Goal: Book appointment/travel/reservation

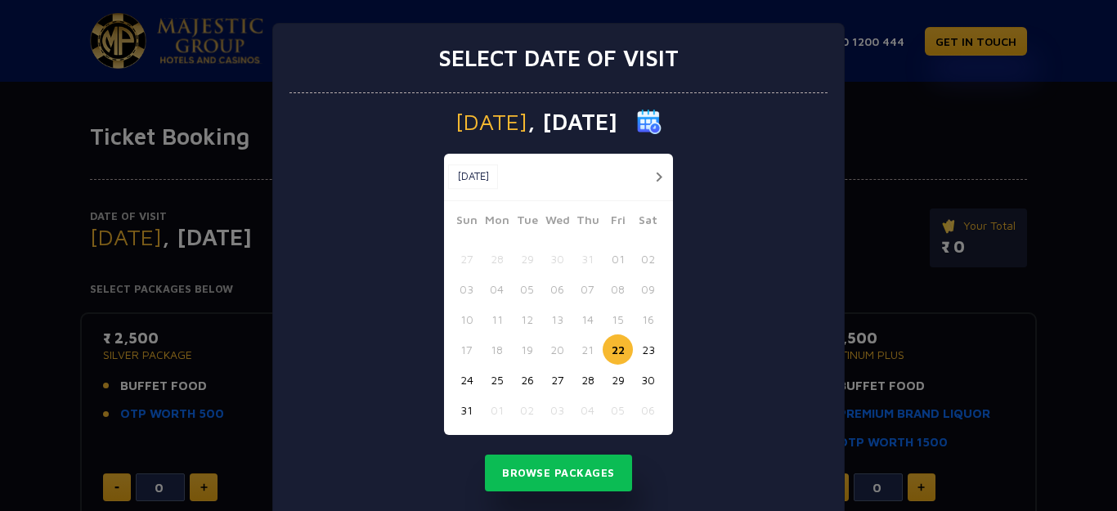
click at [581, 385] on button "28" at bounding box center [587, 380] width 30 height 30
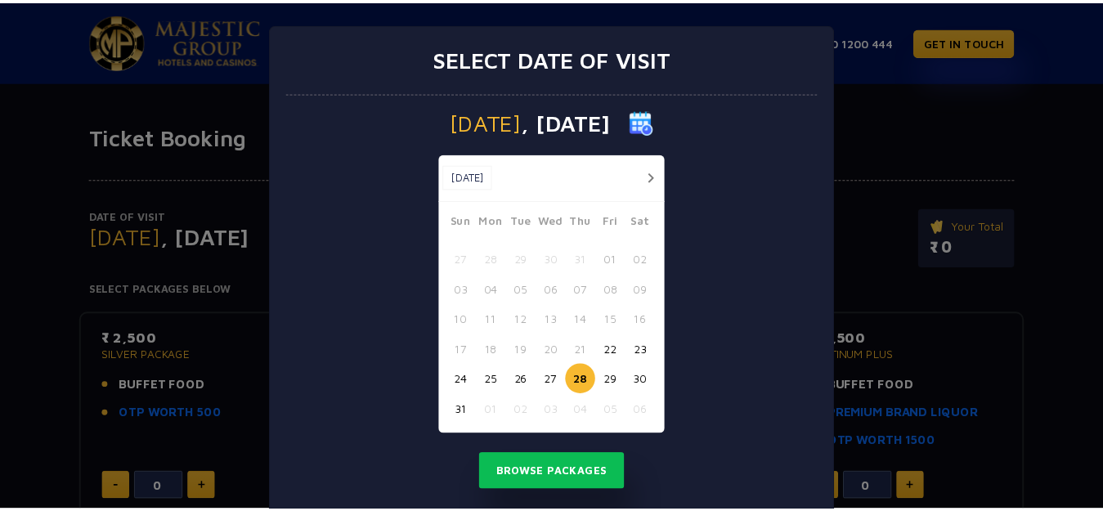
scroll to position [37, 0]
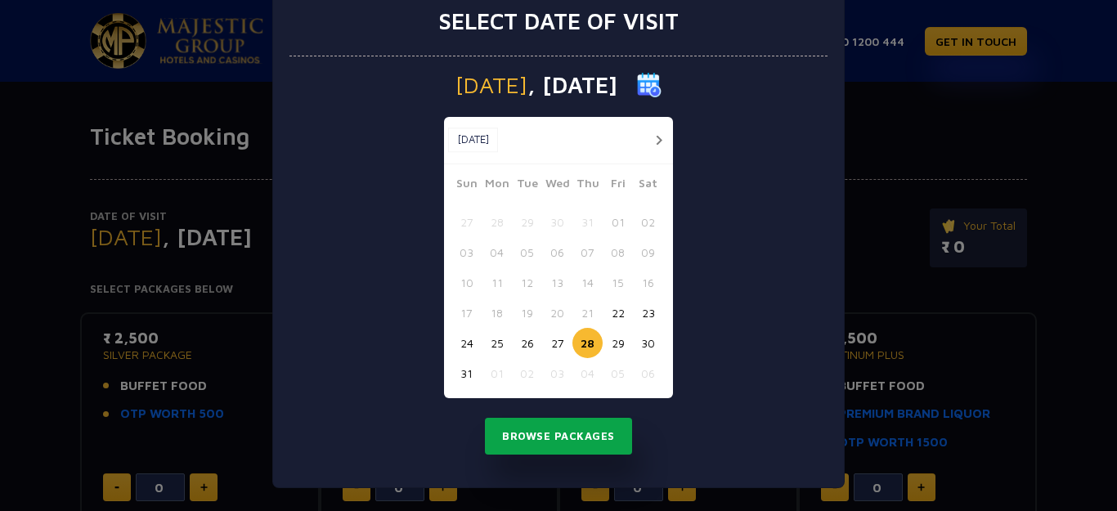
click at [560, 432] on button "Browse Packages" at bounding box center [558, 437] width 147 height 38
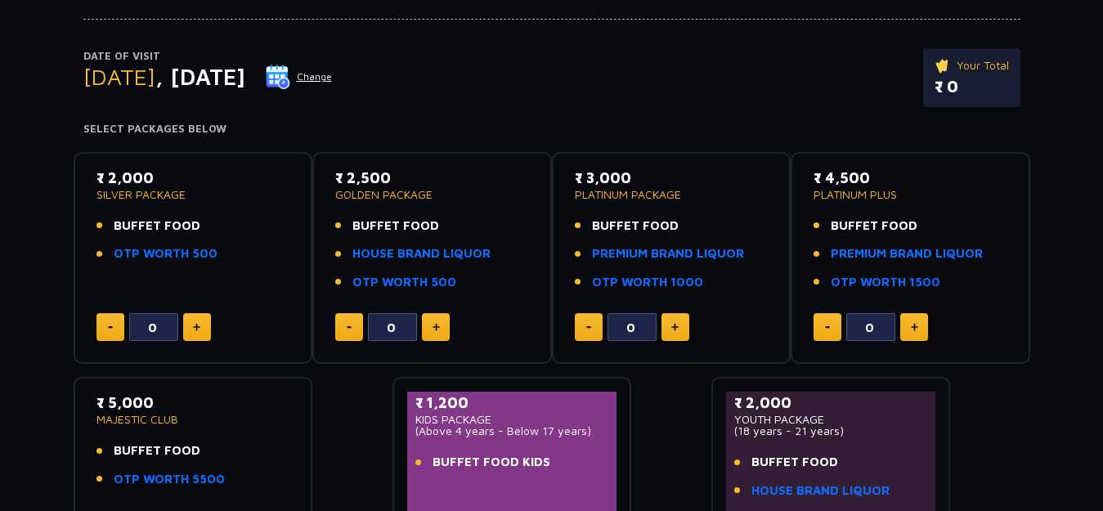
scroll to position [164, 0]
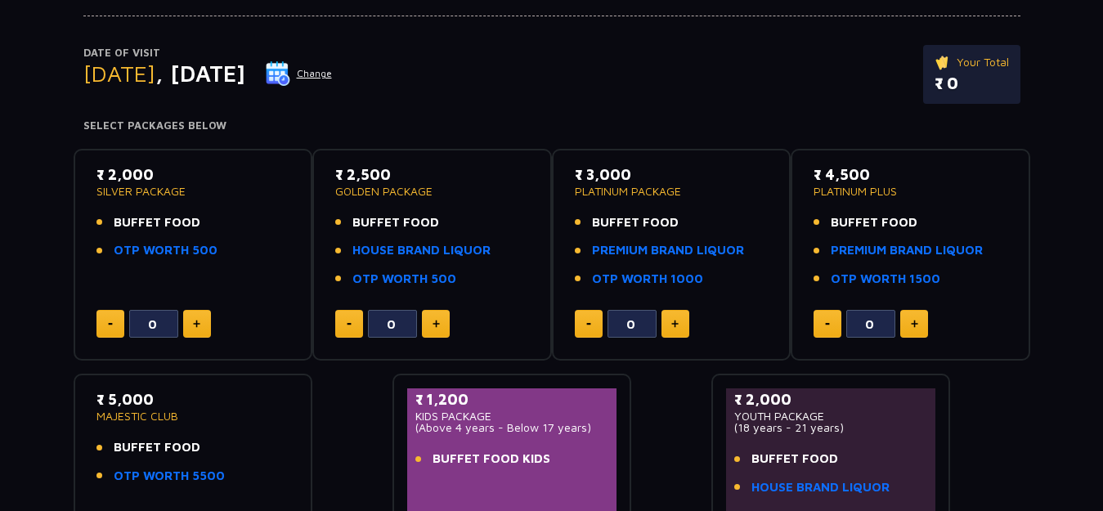
click at [201, 322] on button at bounding box center [197, 324] width 28 height 28
click at [104, 325] on button at bounding box center [110, 324] width 28 height 28
type input "0"
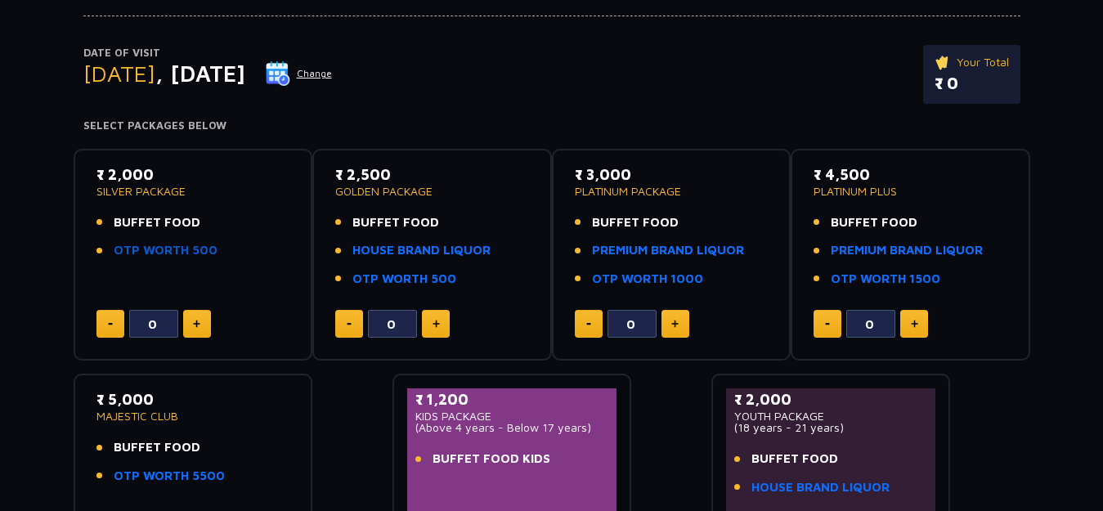
click at [164, 253] on link "OTP WORTH 500" at bounding box center [166, 250] width 104 height 19
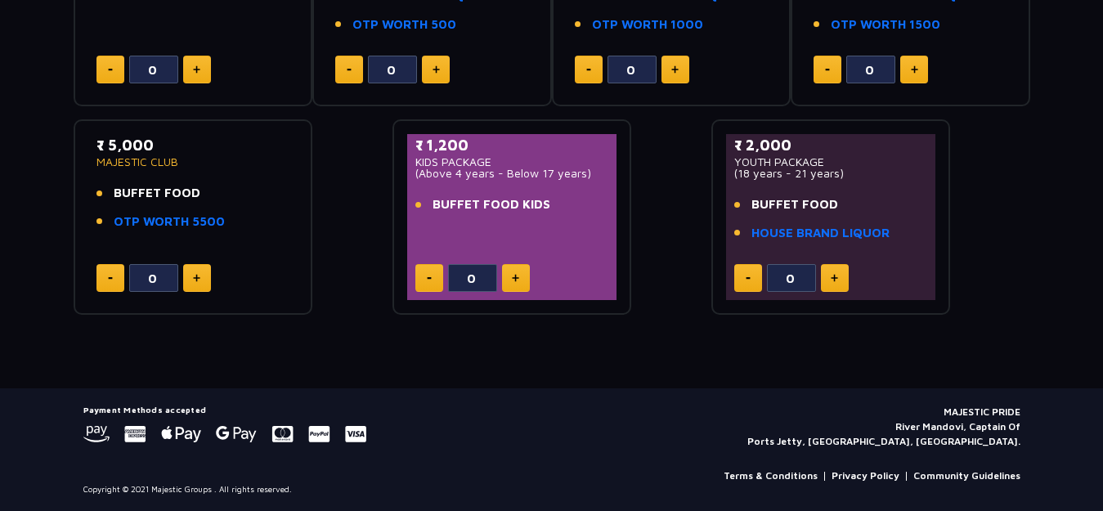
scroll to position [419, 0]
click at [516, 270] on button at bounding box center [516, 277] width 28 height 28
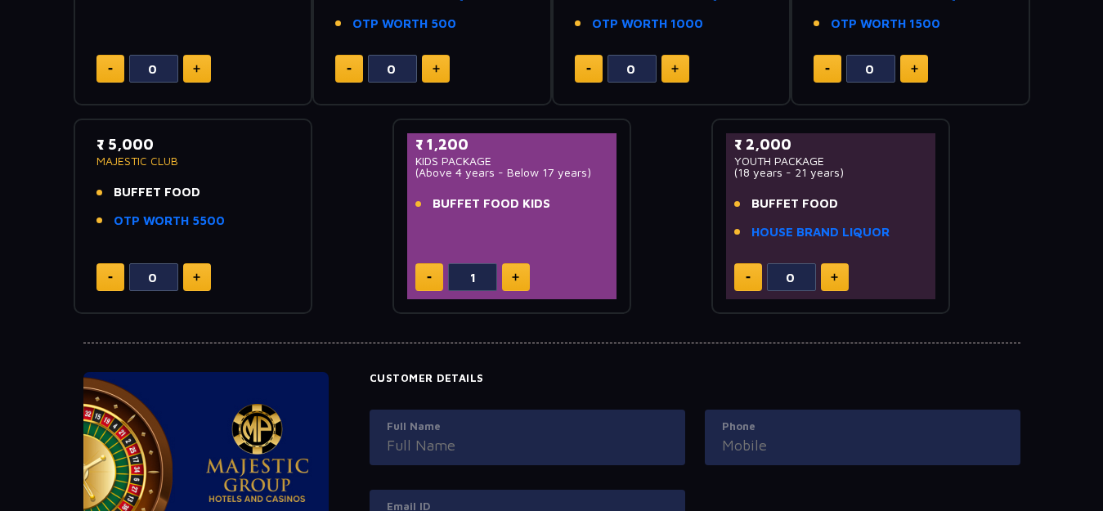
click at [516, 270] on button at bounding box center [516, 277] width 28 height 28
type input "2"
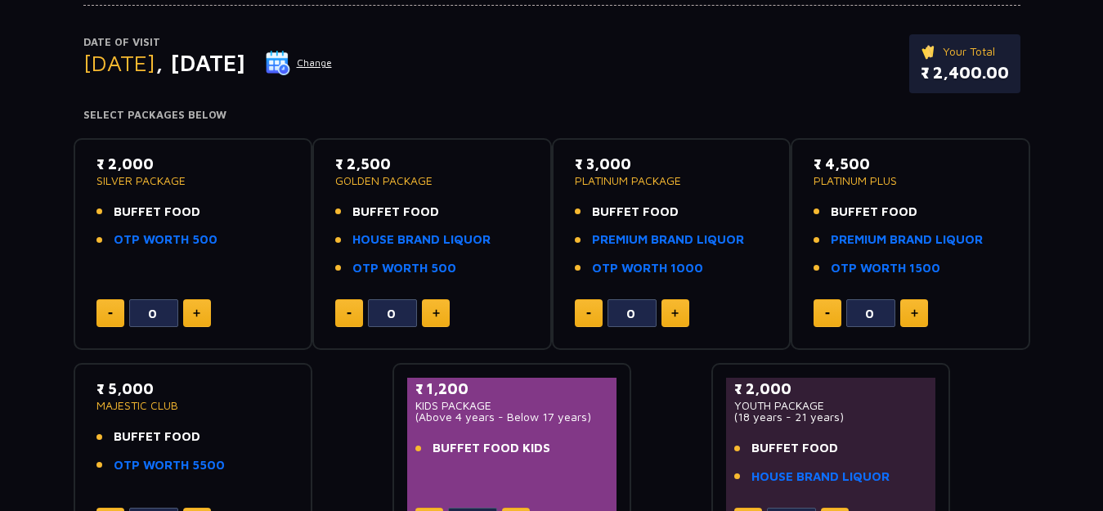
scroll to position [92, 0]
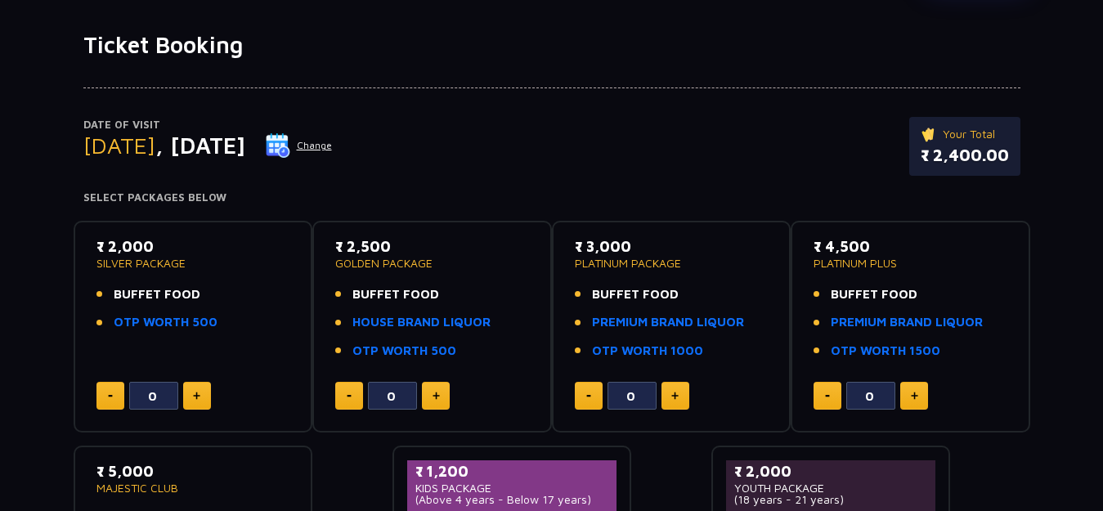
click at [195, 388] on button at bounding box center [197, 396] width 28 height 28
type input "2"
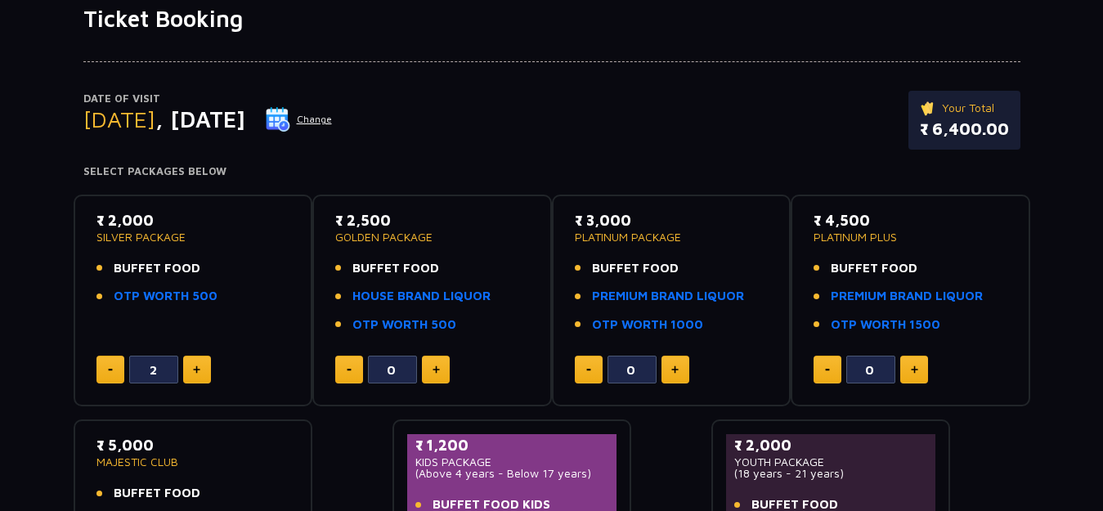
scroll to position [0, 0]
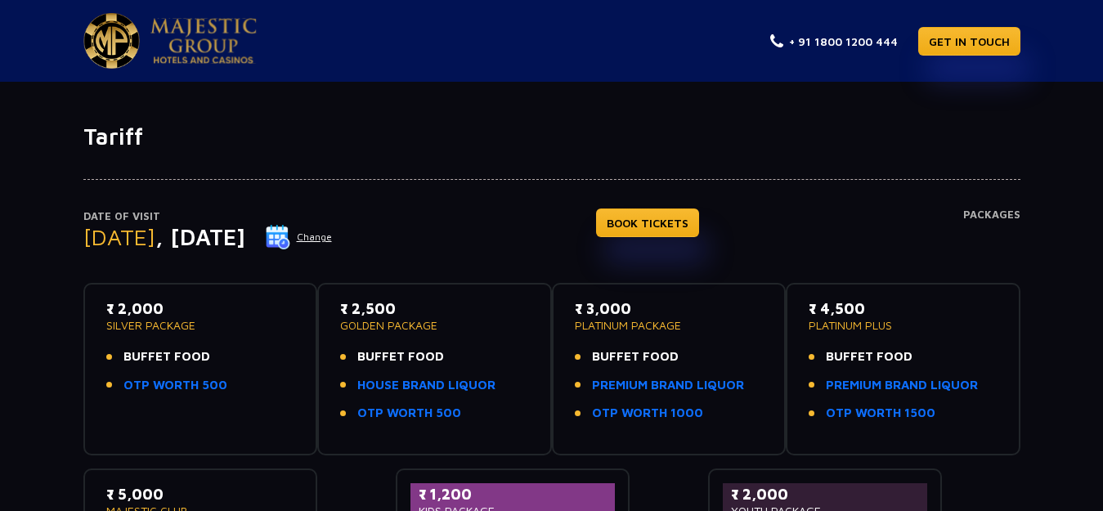
click at [333, 235] on button "Change" at bounding box center [299, 237] width 68 height 26
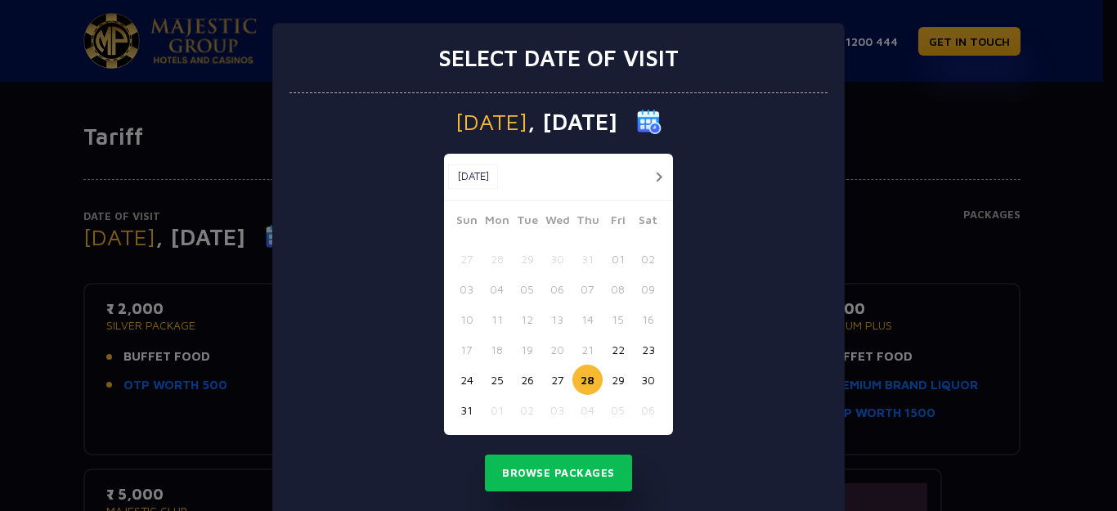
click at [650, 172] on button "button" at bounding box center [658, 177] width 20 height 20
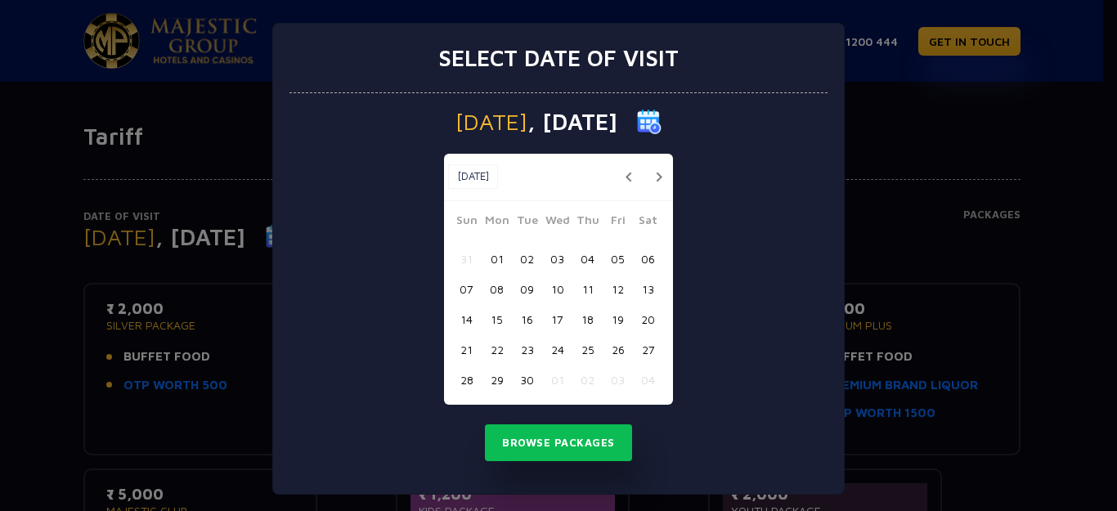
click at [650, 172] on button "button" at bounding box center [658, 177] width 20 height 20
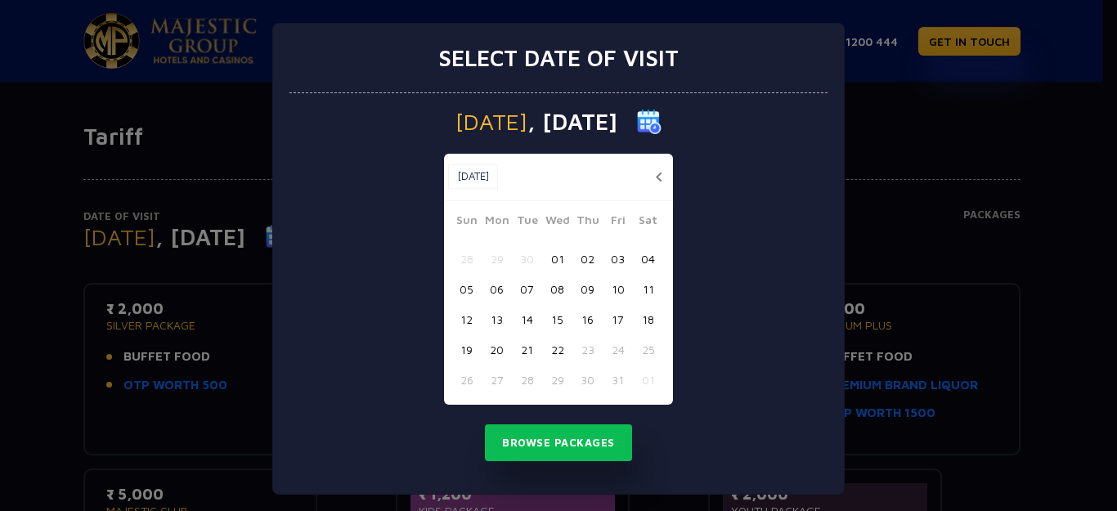
click at [650, 172] on button "button" at bounding box center [658, 177] width 20 height 20
click at [648, 172] on button "button" at bounding box center [658, 177] width 20 height 20
click at [652, 177] on button "button" at bounding box center [658, 177] width 20 height 20
click at [542, 347] on button "22" at bounding box center [557, 349] width 30 height 30
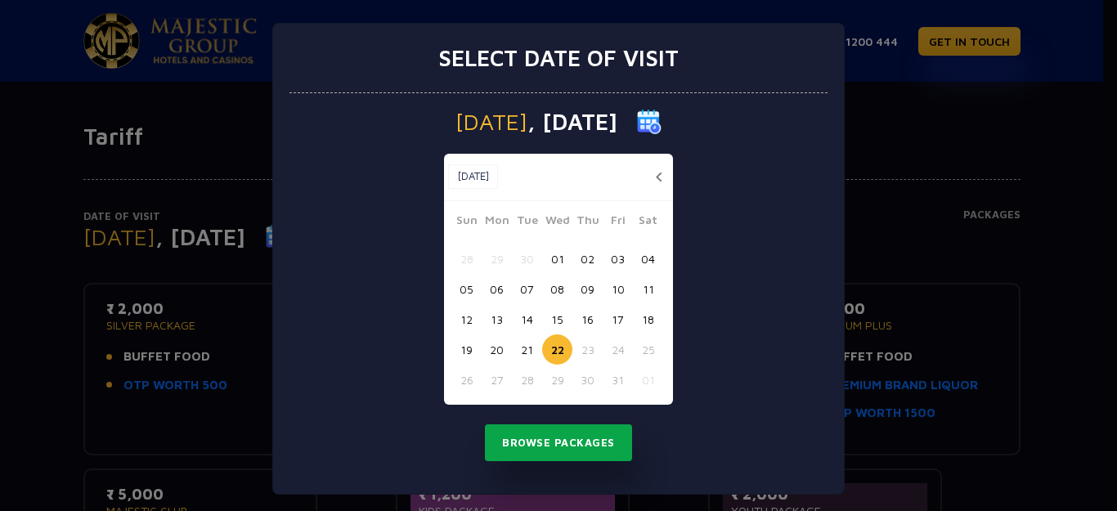
click at [542, 435] on button "Browse Packages" at bounding box center [558, 443] width 147 height 38
